Goal: Obtain resource: Download file/media

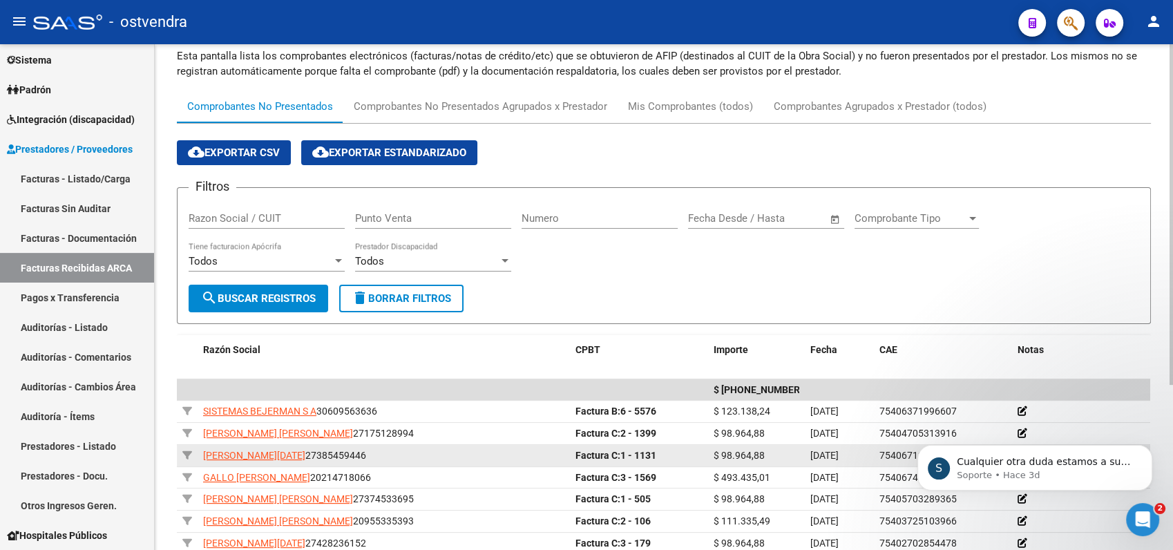
scroll to position [91, 0]
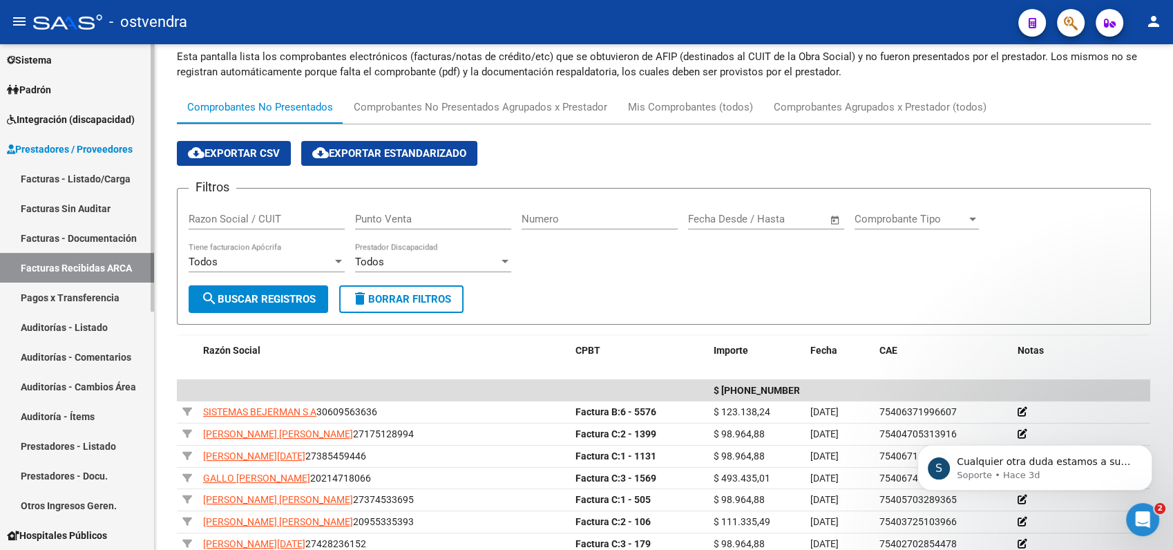
click at [91, 174] on link "Facturas - Listado/Carga" at bounding box center [77, 179] width 154 height 30
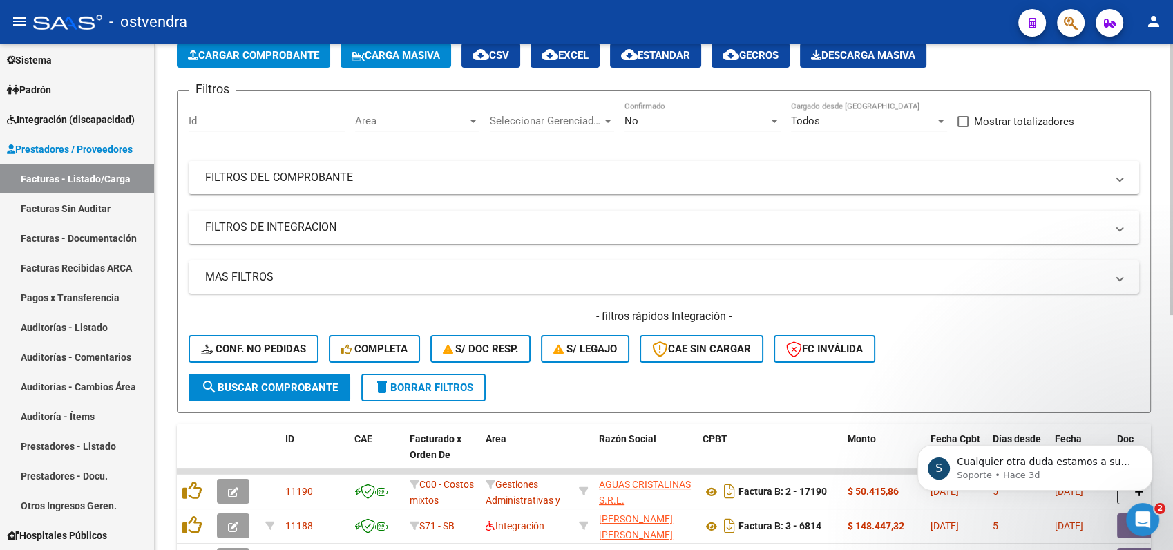
scroll to position [91, 0]
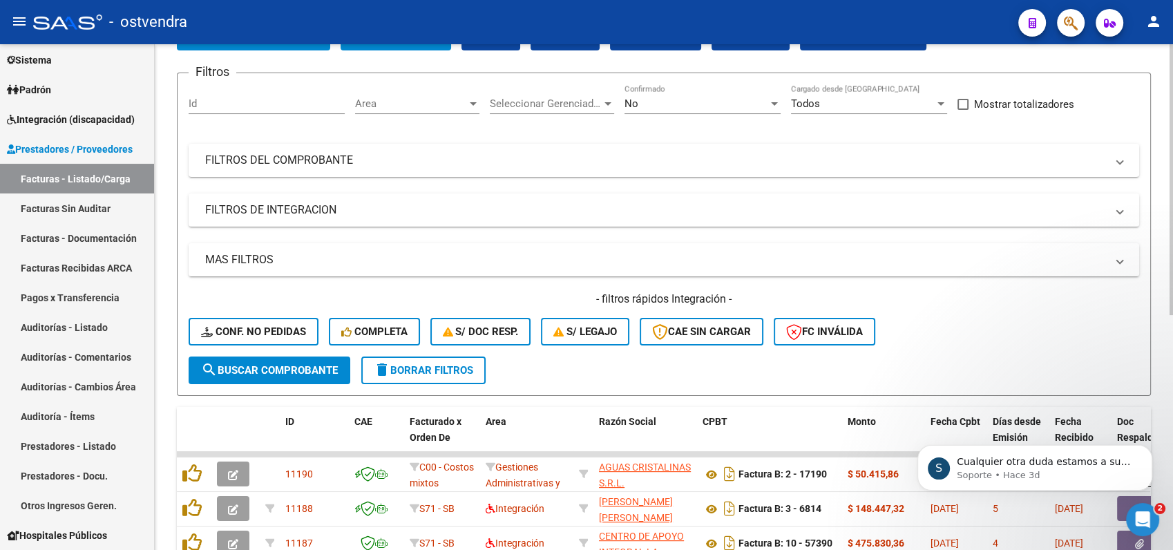
click at [431, 104] on span "Area" at bounding box center [411, 103] width 112 height 12
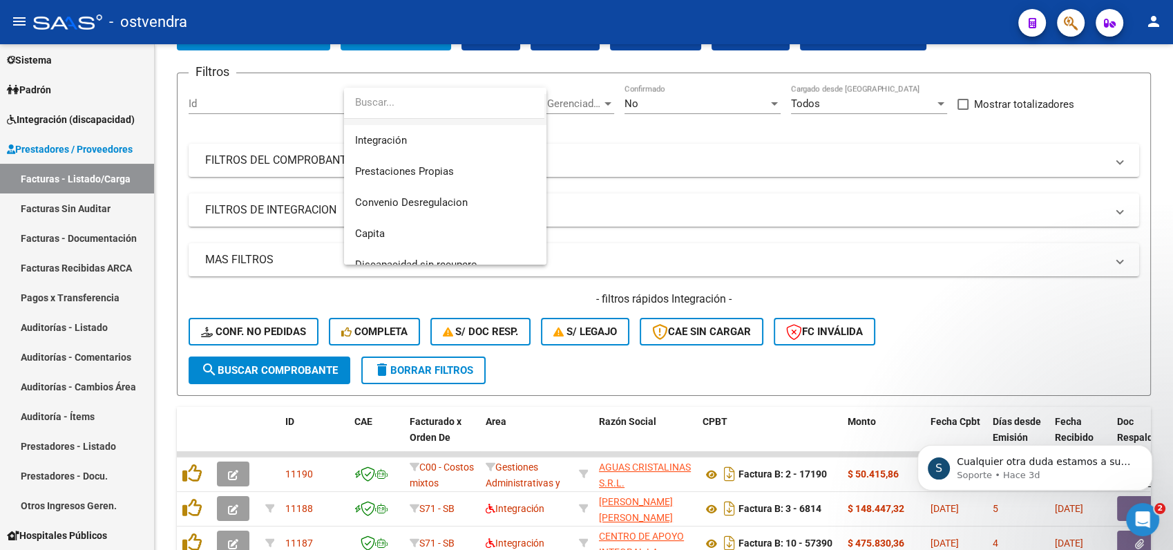
scroll to position [289, 0]
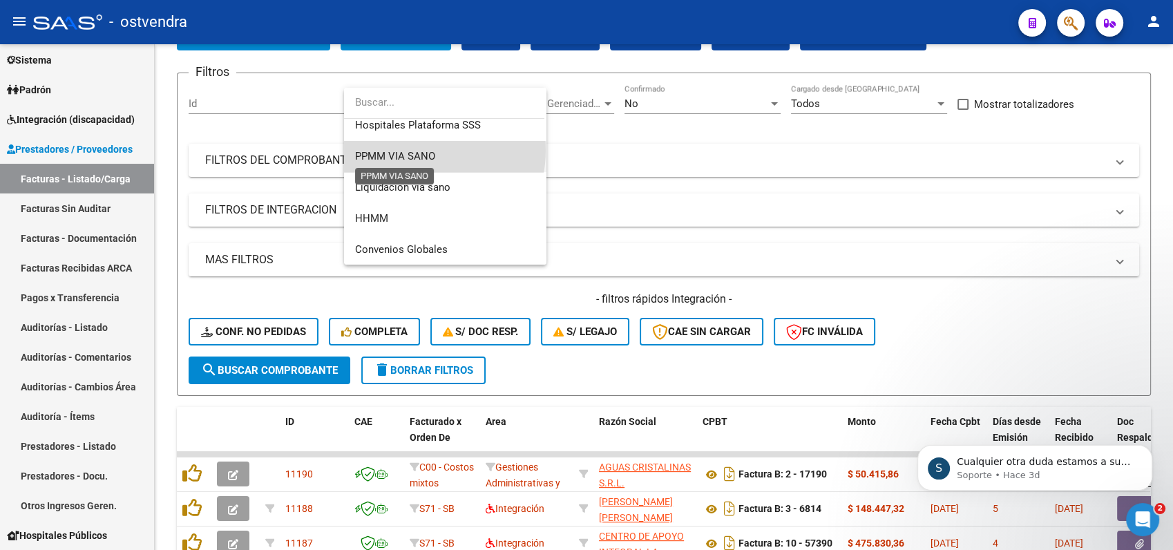
click at [411, 150] on span "PPMM VIA SANO" at bounding box center [395, 156] width 80 height 12
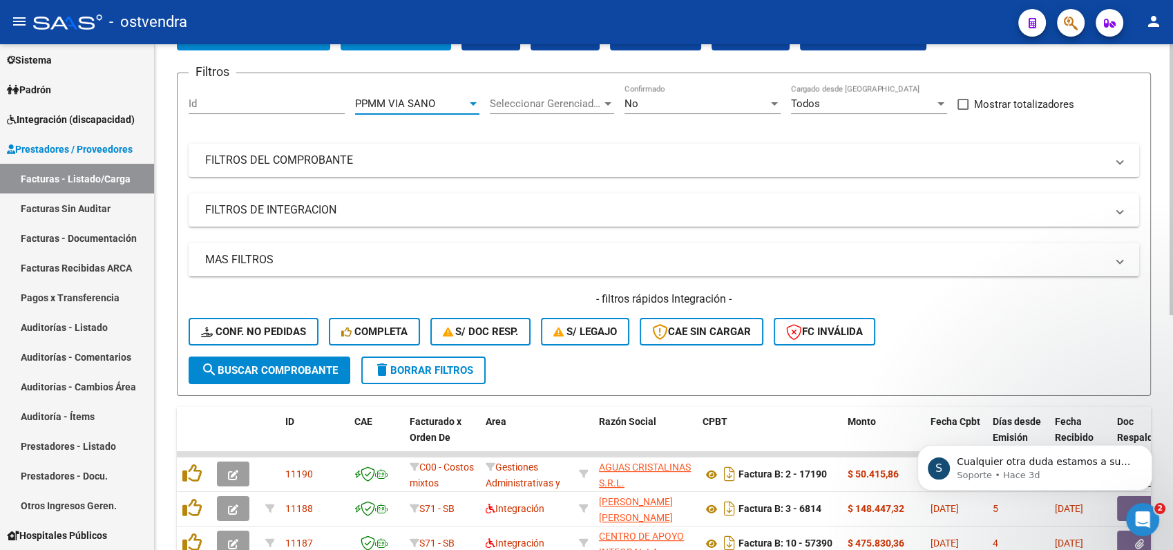
click at [269, 366] on span "search Buscar Comprobante" at bounding box center [269, 370] width 137 height 12
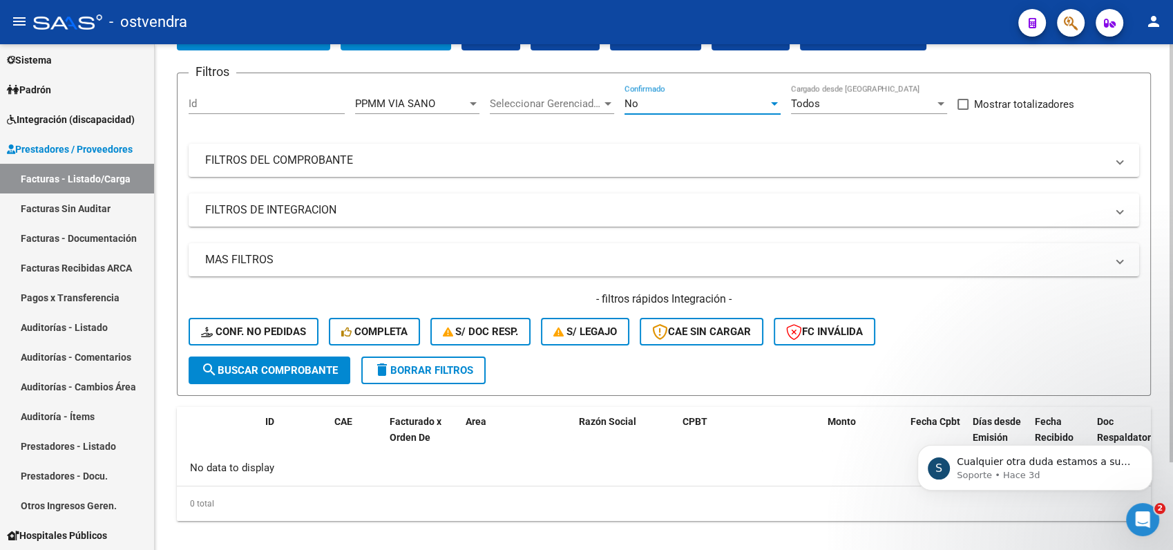
click at [704, 105] on div "No" at bounding box center [697, 103] width 144 height 12
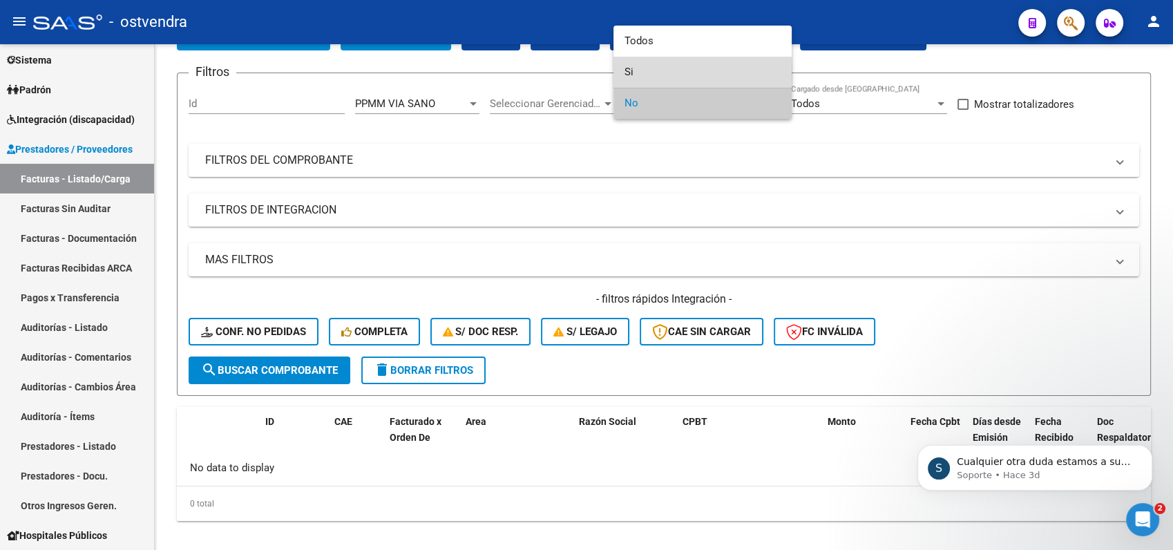
click at [652, 72] on span "Si" at bounding box center [703, 72] width 156 height 31
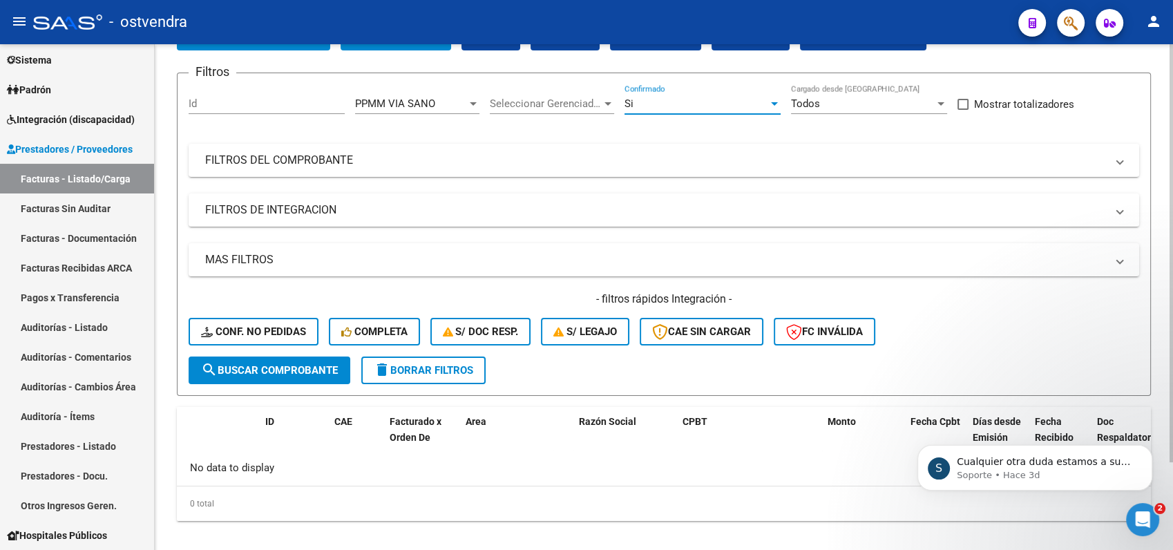
click at [259, 370] on span "search Buscar Comprobante" at bounding box center [269, 370] width 137 height 12
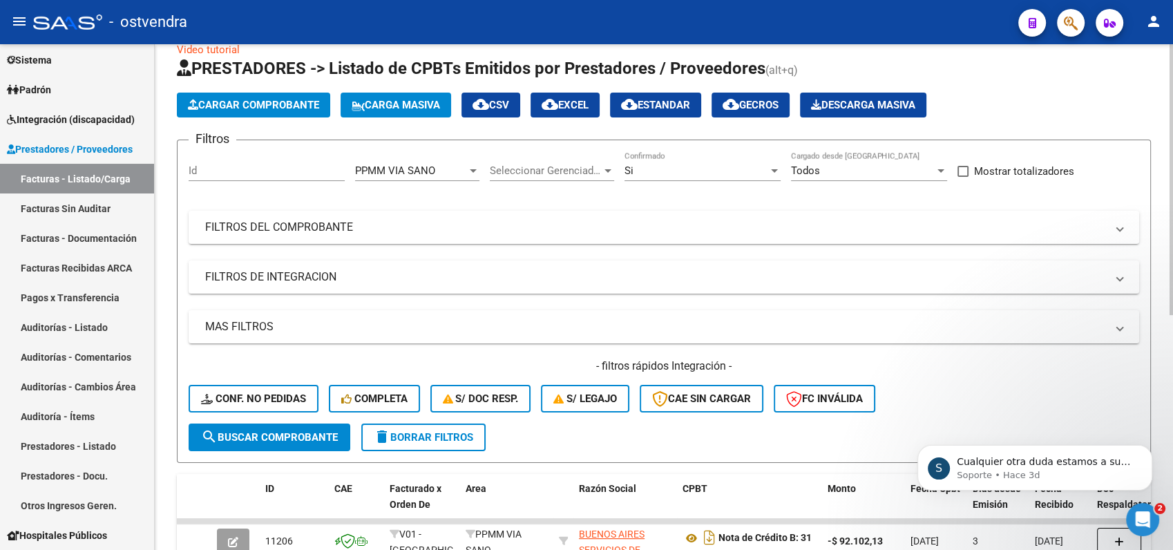
scroll to position [0, 0]
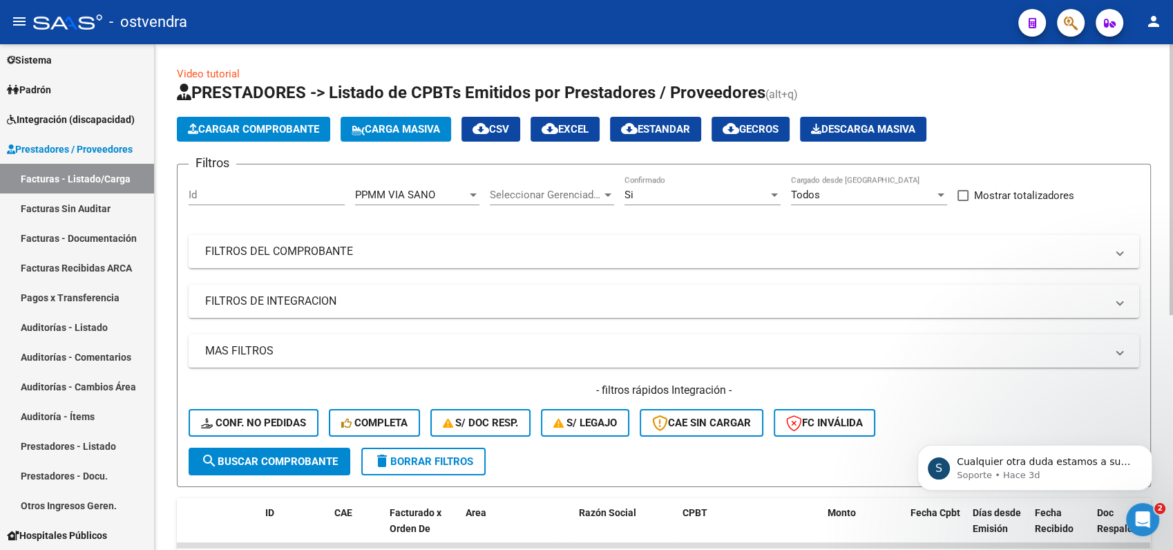
click at [575, 129] on span "cloud_download EXCEL" at bounding box center [565, 129] width 47 height 12
